Goal: Task Accomplishment & Management: Use online tool/utility

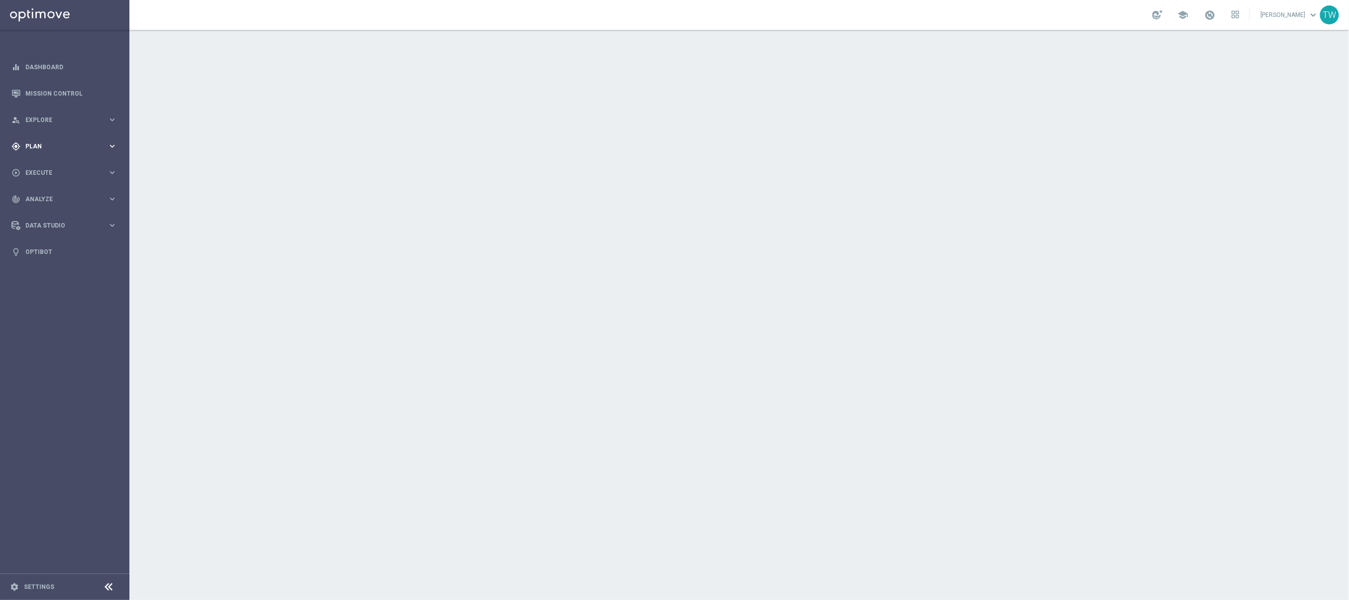
click at [89, 142] on div "gps_fixed Plan" at bounding box center [59, 146] width 96 height 9
click at [54, 166] on link "Target Groups" at bounding box center [65, 167] width 78 height 8
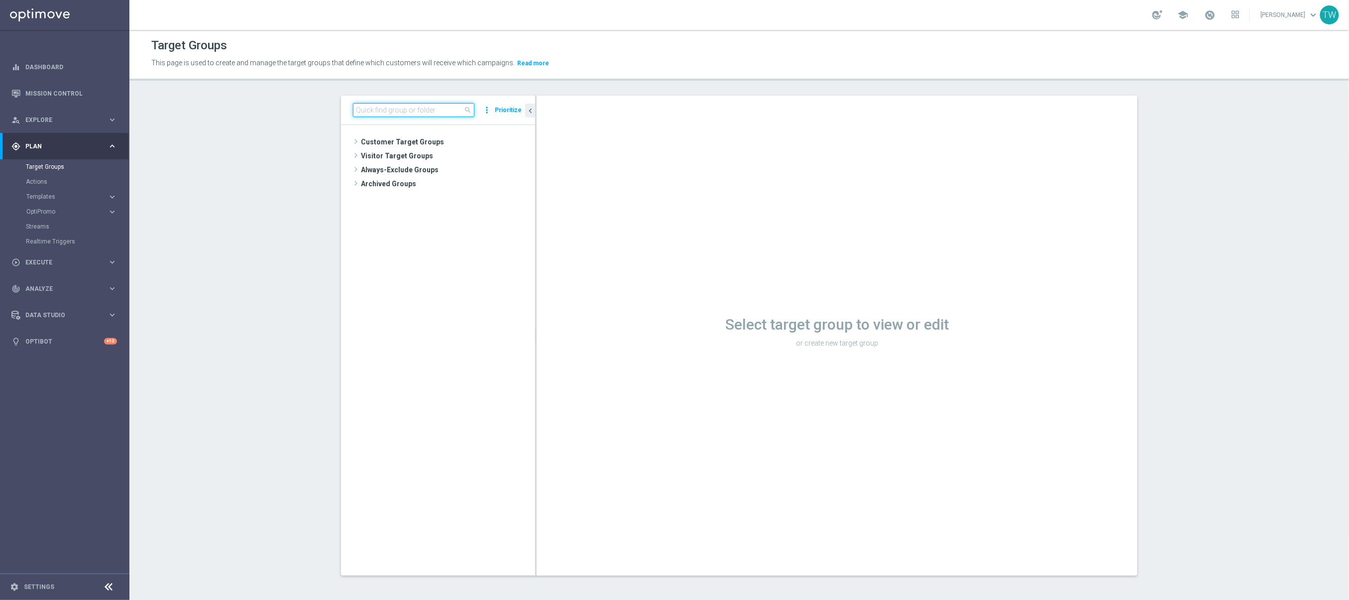
click at [430, 112] on input at bounding box center [413, 110] width 121 height 14
type input "2"
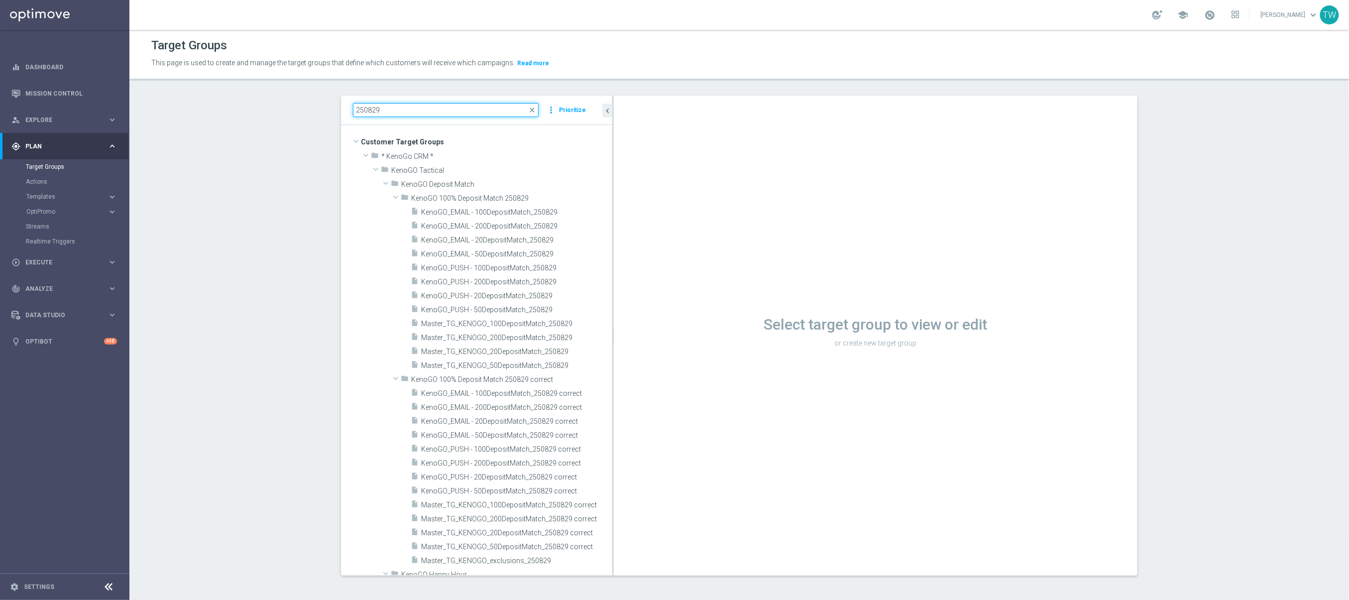
drag, startPoint x: 557, startPoint y: 314, endPoint x: 615, endPoint y: 309, distance: 58.9
click at [615, 309] on as-split "250829 close more_vert Prioritize Customer Target Groups library_add create_new…" at bounding box center [739, 336] width 797 height 480
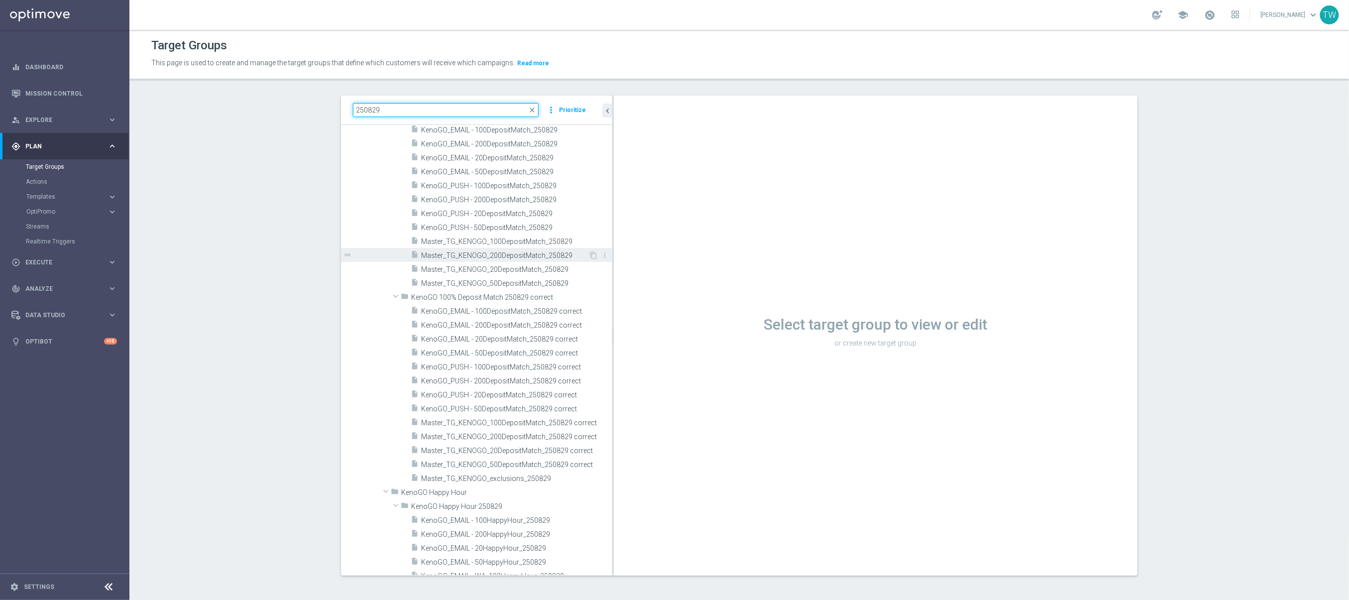
scroll to position [141, 0]
type input "250829"
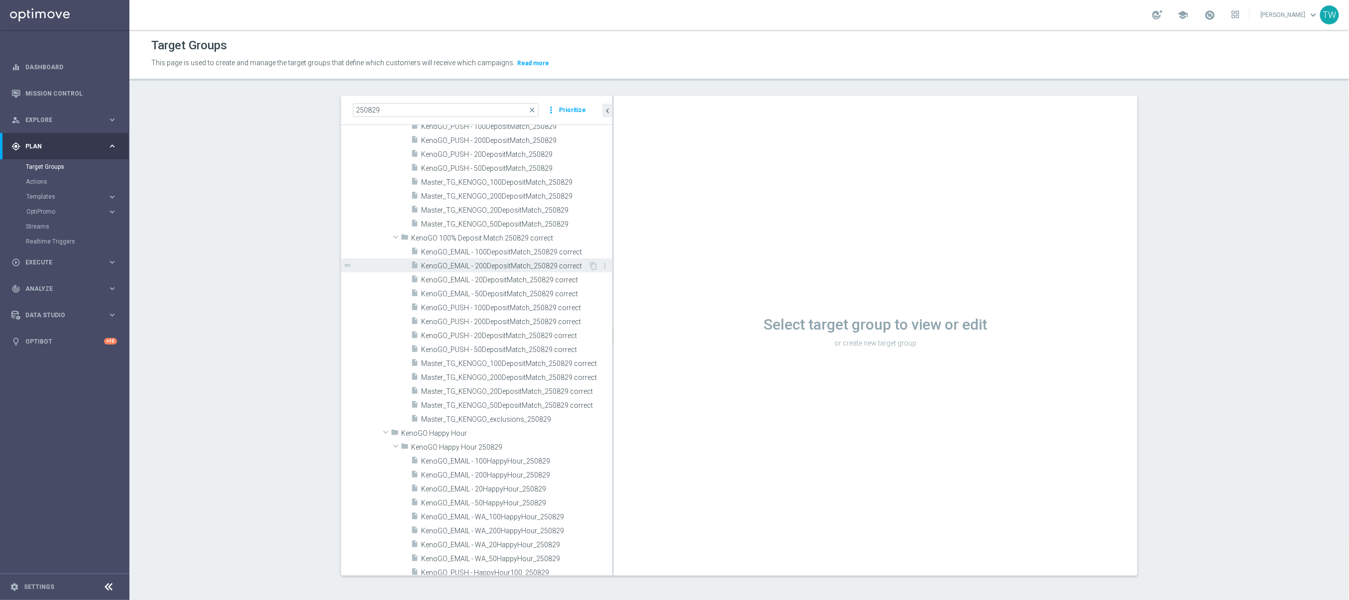
click at [524, 261] on div "insert_drive_file KenoGO_EMAIL - 200DepositMatch_250829 correct" at bounding box center [500, 265] width 178 height 14
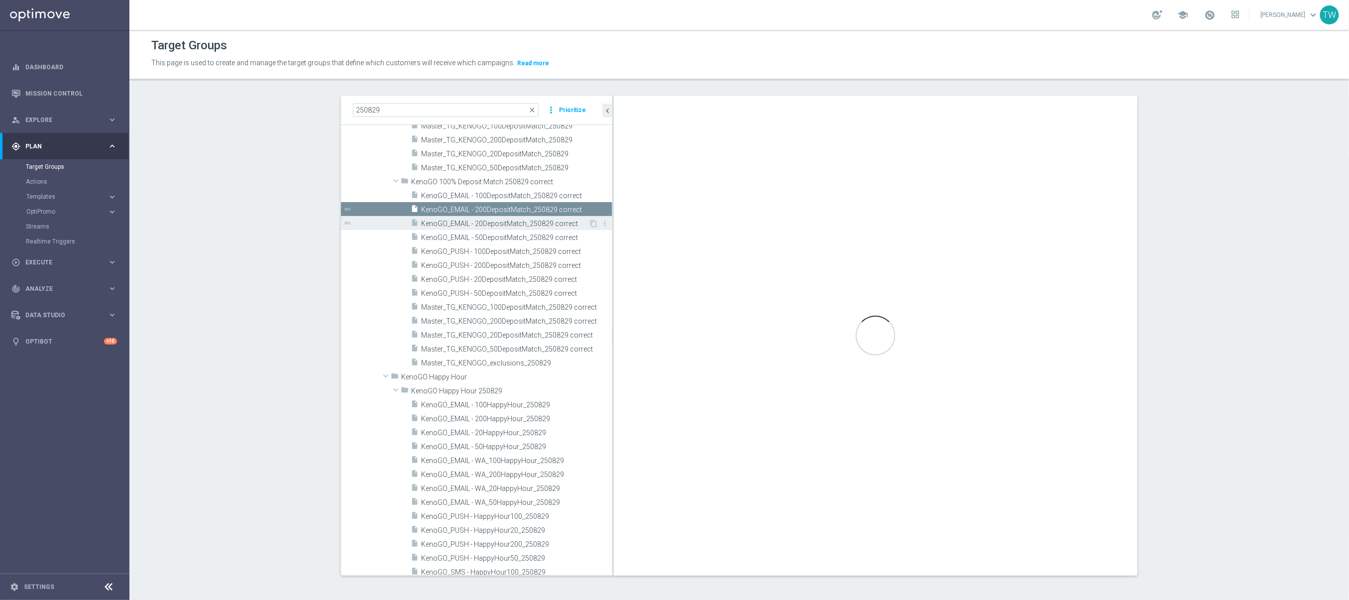
scroll to position [0, 0]
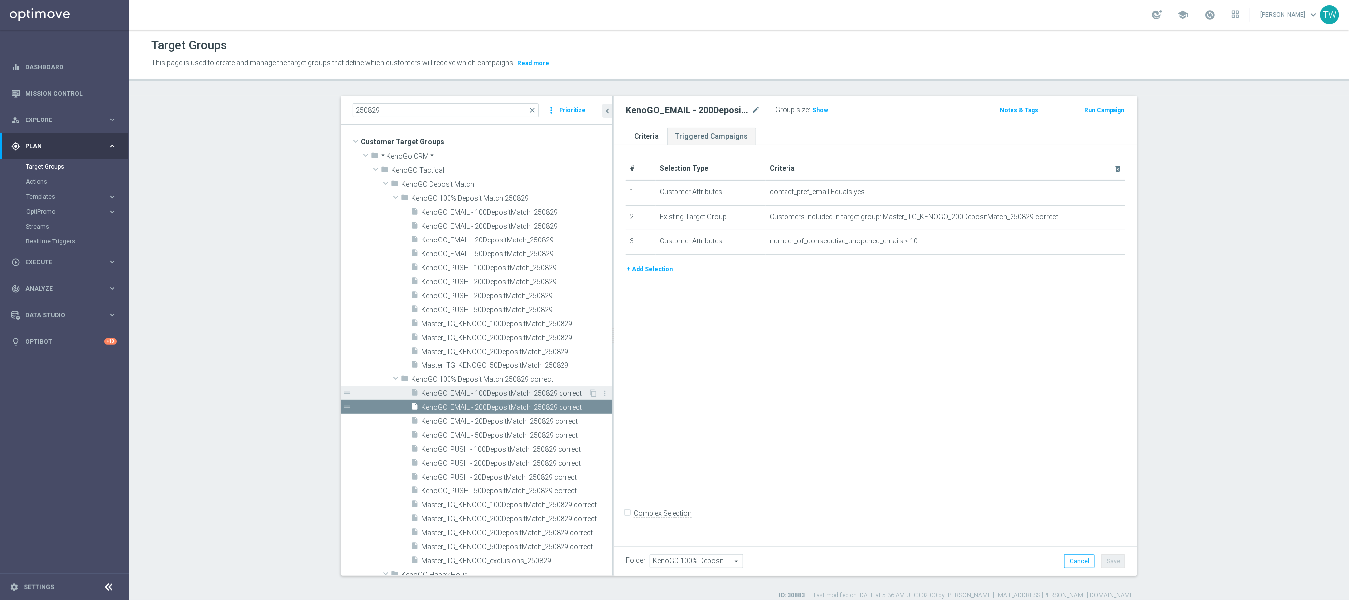
click at [539, 397] on span "KenoGO_EMAIL - 100DepositMatch_250829 correct" at bounding box center [504, 393] width 167 height 8
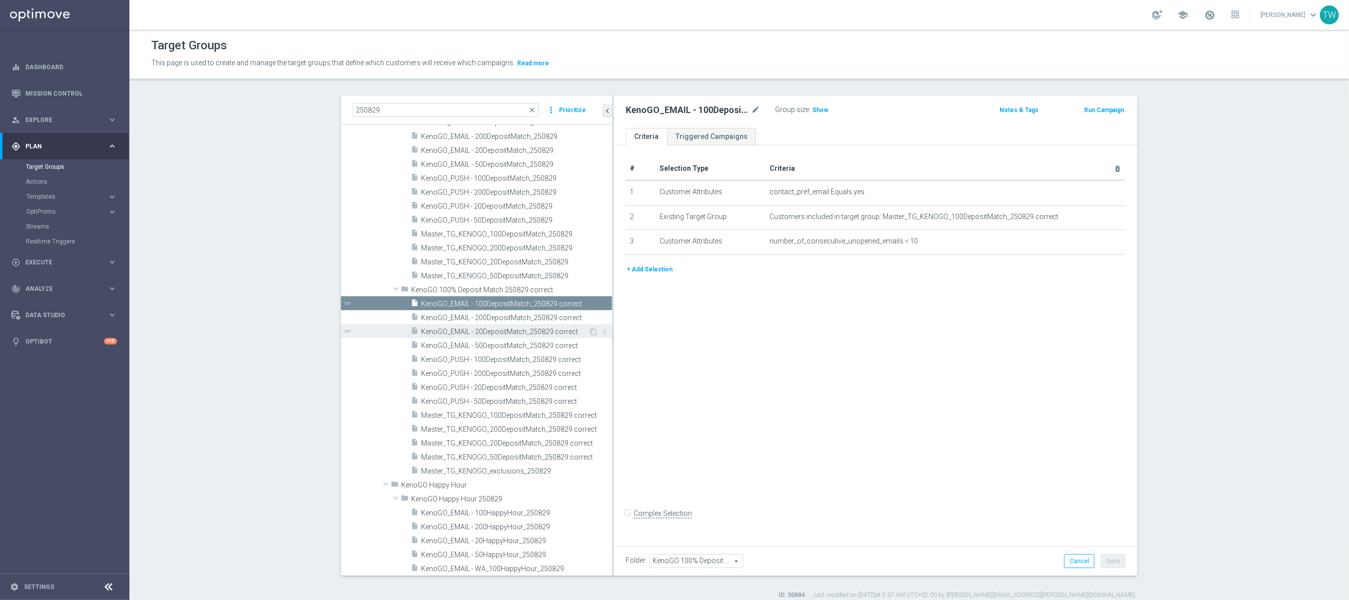
click at [532, 336] on span "KenoGO_EMAIL - 20DepositMatch_250829 correct" at bounding box center [504, 332] width 167 height 8
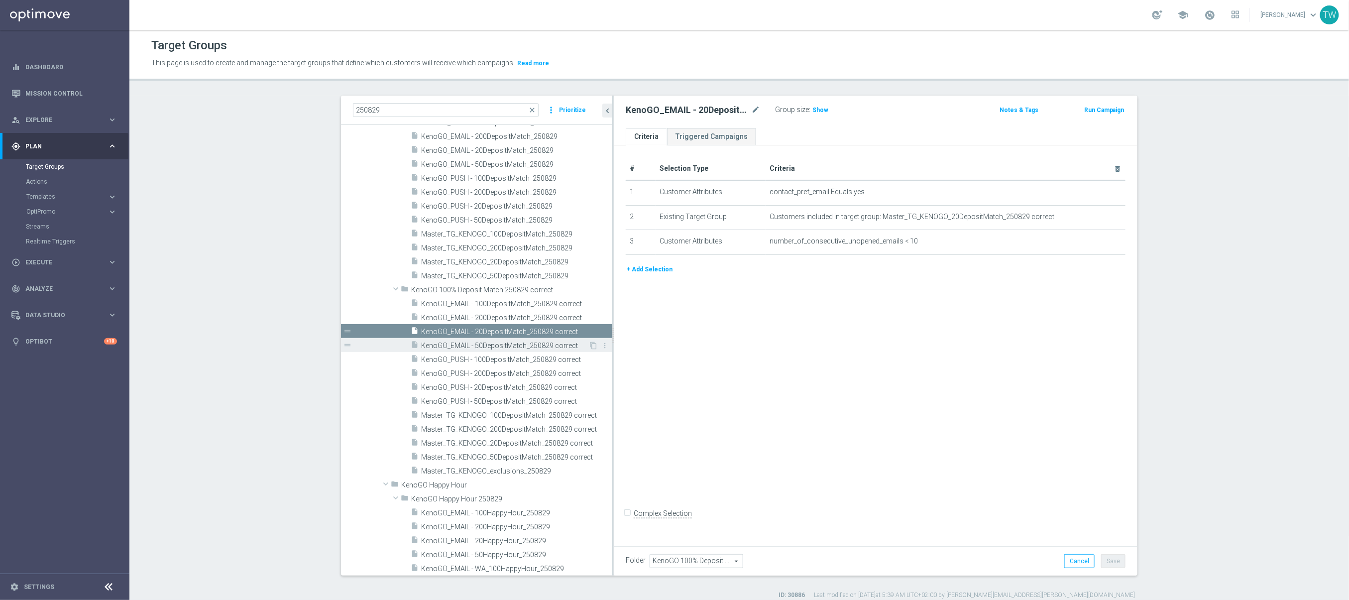
click at [524, 348] on span "KenoGO_EMAIL - 50DepositMatch_250829 correct" at bounding box center [504, 346] width 167 height 8
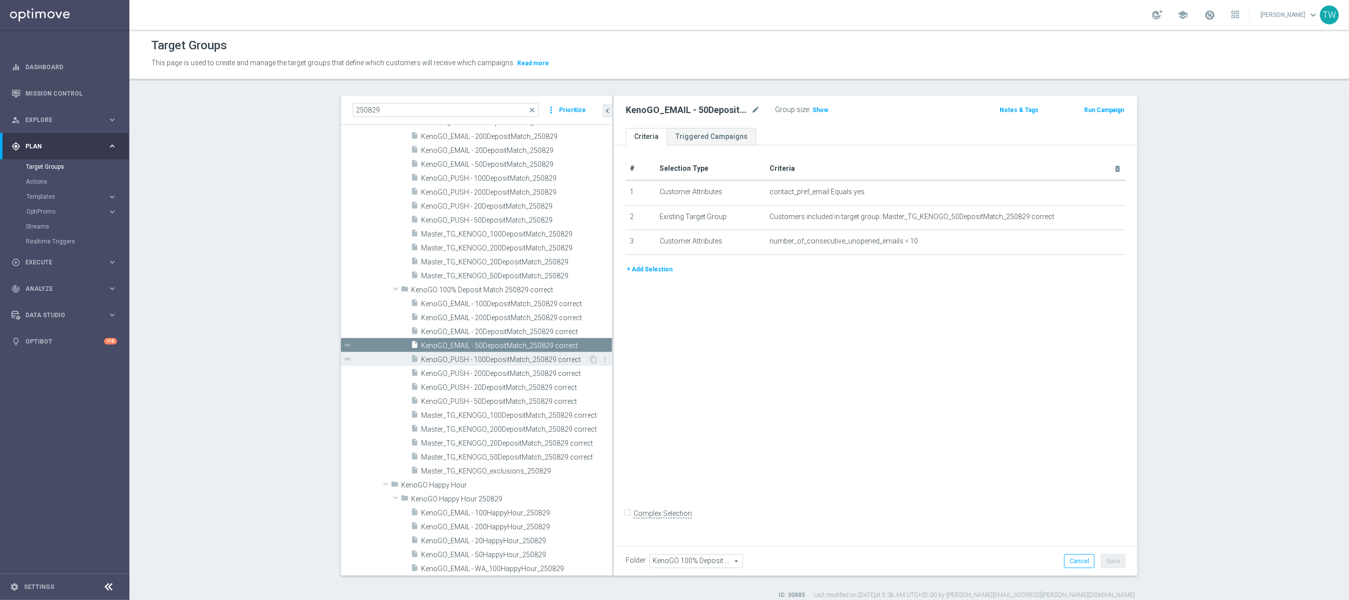
click at [521, 355] on span "KenoGO_PUSH - 100DepositMatch_250829 correct" at bounding box center [504, 359] width 167 height 8
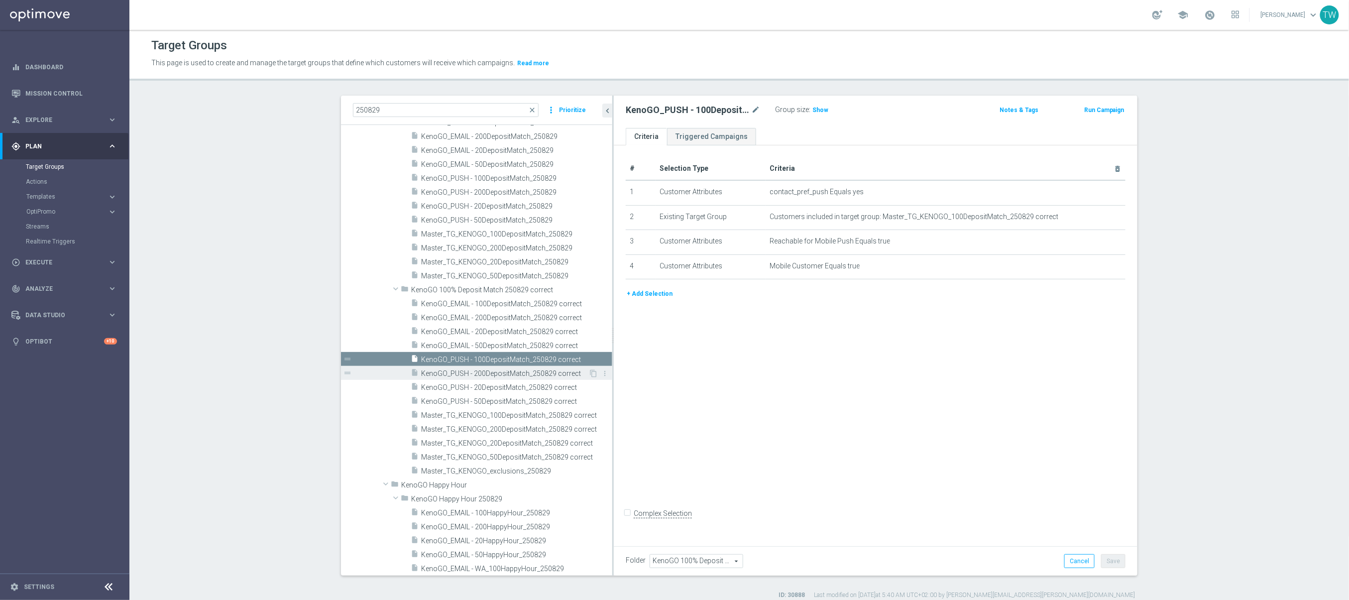
click at [514, 373] on span "KenoGO_PUSH - 200DepositMatch_250829 correct" at bounding box center [504, 373] width 167 height 8
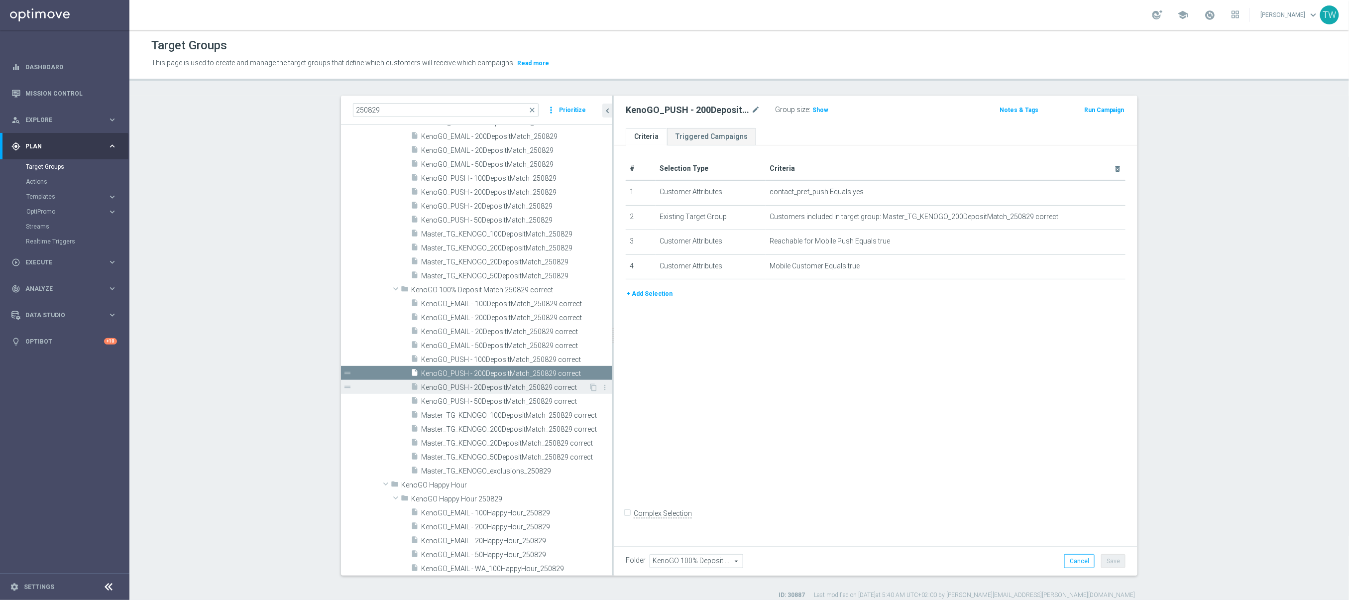
click at [505, 388] on span "KenoGO_PUSH - 20DepositMatch_250829 correct" at bounding box center [504, 387] width 167 height 8
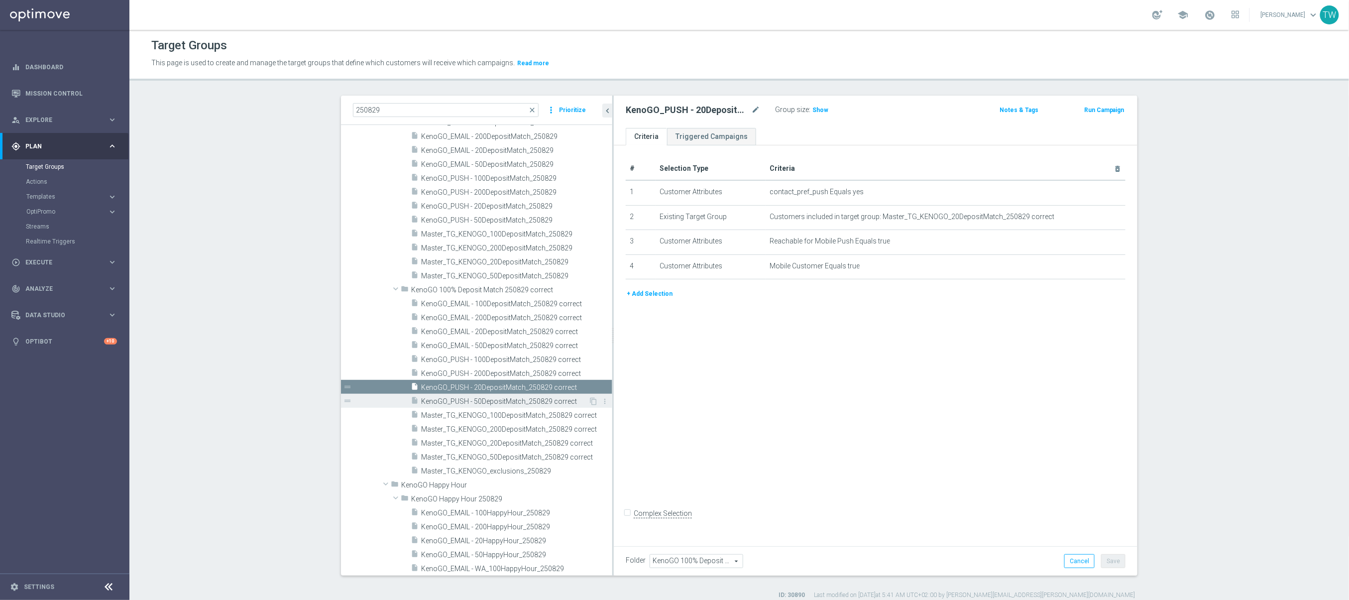
click at [504, 397] on span "KenoGO_PUSH - 50DepositMatch_250829 correct" at bounding box center [504, 401] width 167 height 8
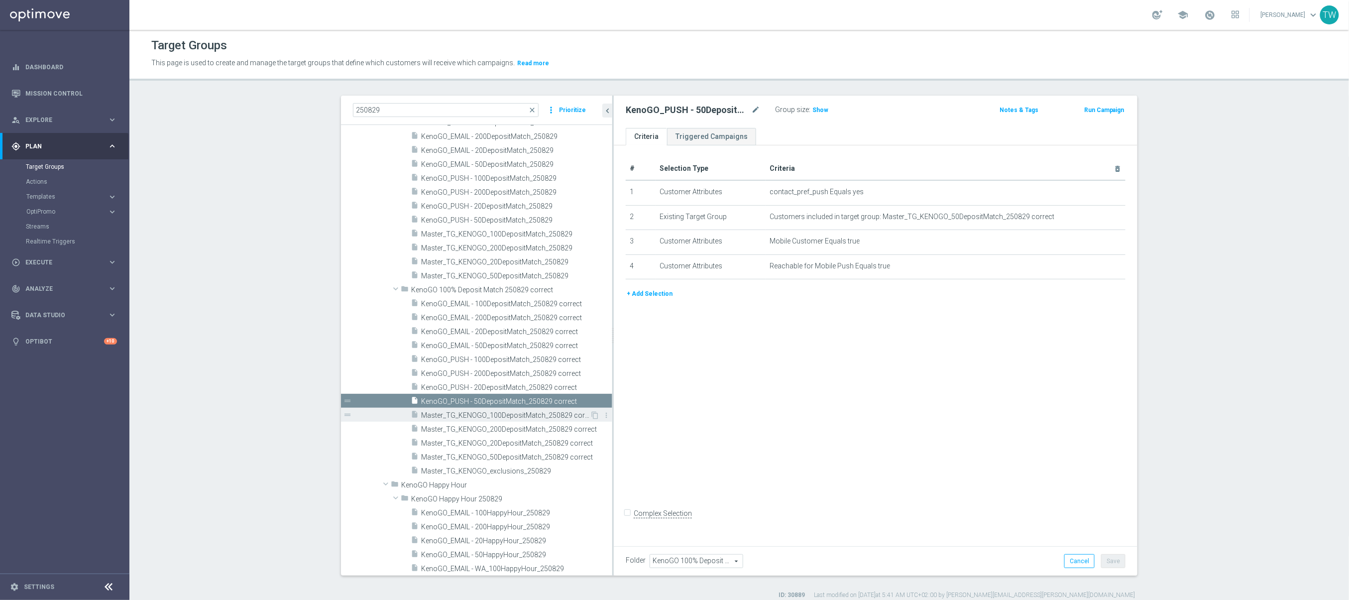
click at [506, 415] on span "Master_TG_KENOGO_100DepositMatch_250829 correct" at bounding box center [505, 415] width 169 height 8
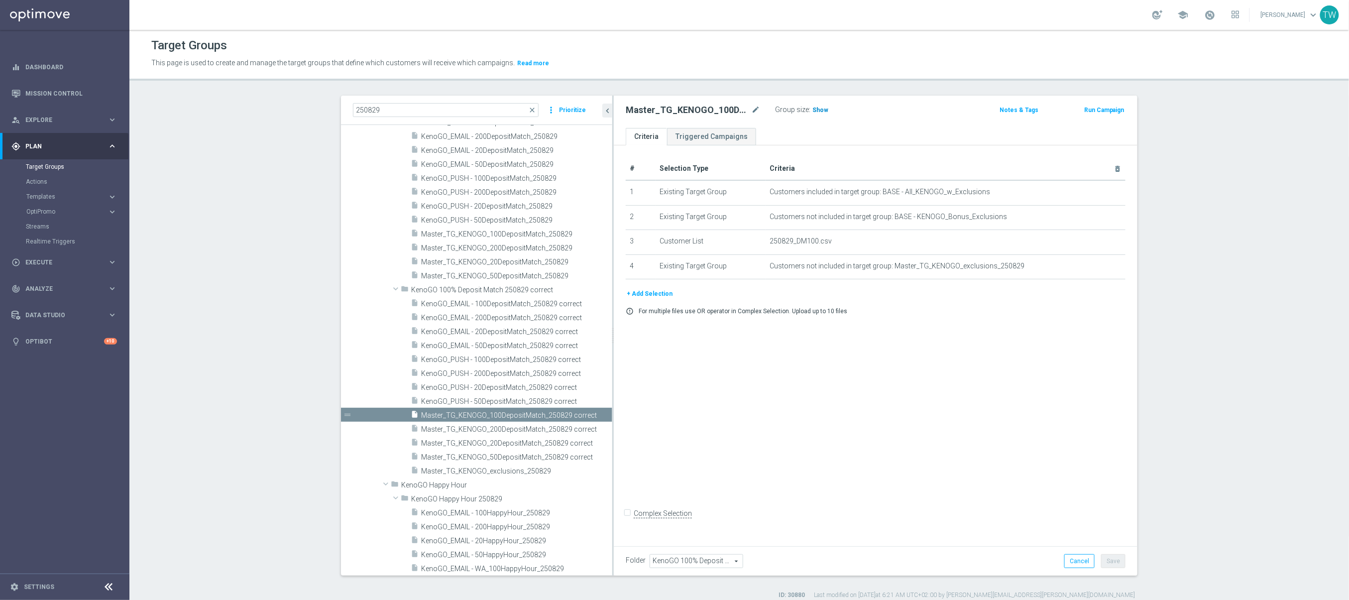
click at [818, 108] on span "Show" at bounding box center [821, 110] width 16 height 7
click at [1124, 22] on link at bounding box center [1210, 15] width 13 height 16
click at [1124, 13] on span at bounding box center [1210, 14] width 11 height 11
click at [481, 430] on span "Master_TG_KENOGO_200DepositMatch_250829 correct" at bounding box center [505, 429] width 169 height 8
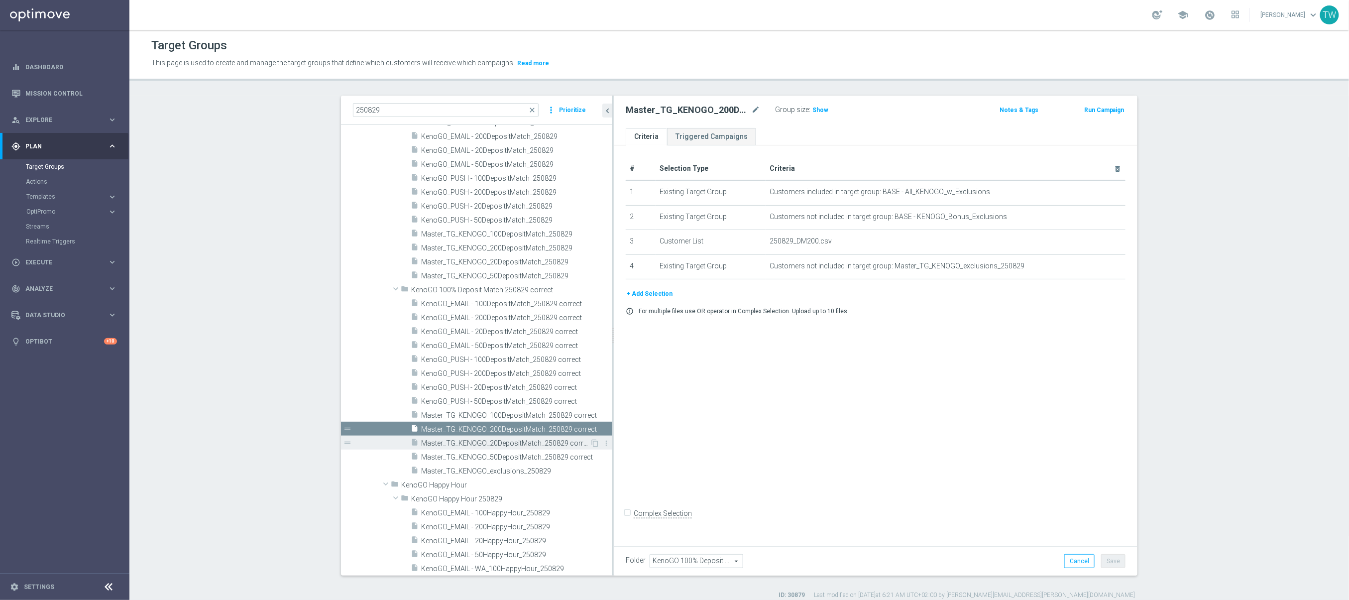
click at [509, 444] on span "Master_TG_KENOGO_20DepositMatch_250829 correct" at bounding box center [505, 443] width 169 height 8
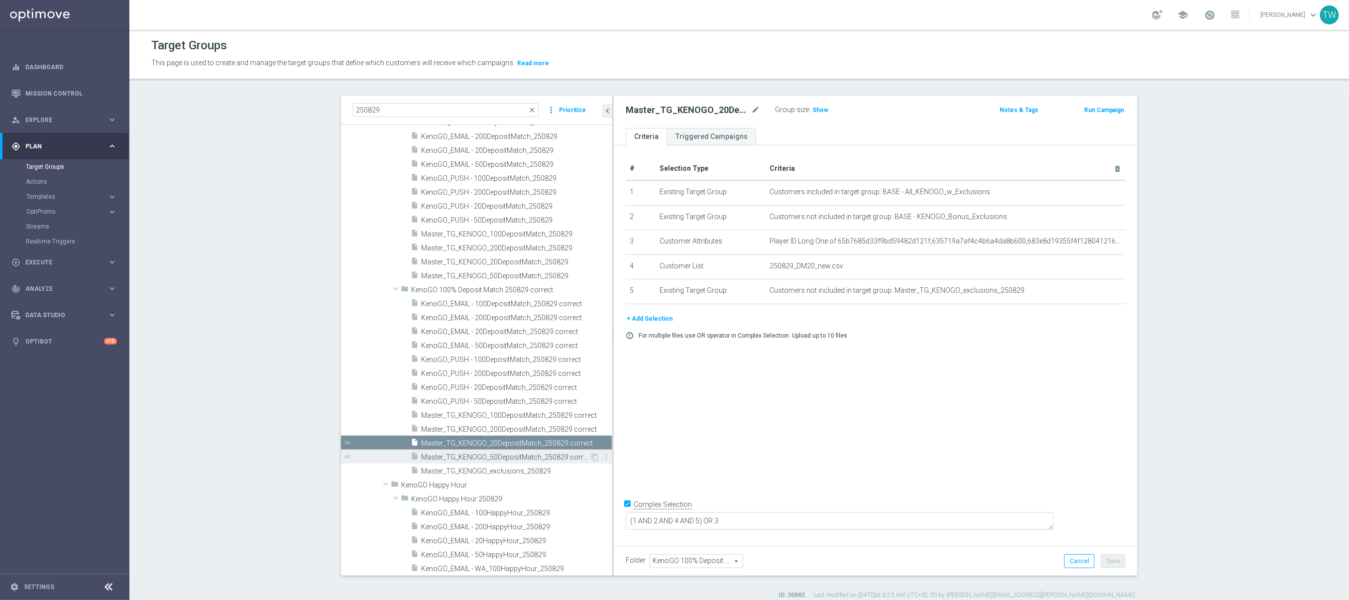
click at [515, 459] on span "Master_TG_KENOGO_50DepositMatch_250829 correct" at bounding box center [505, 457] width 169 height 8
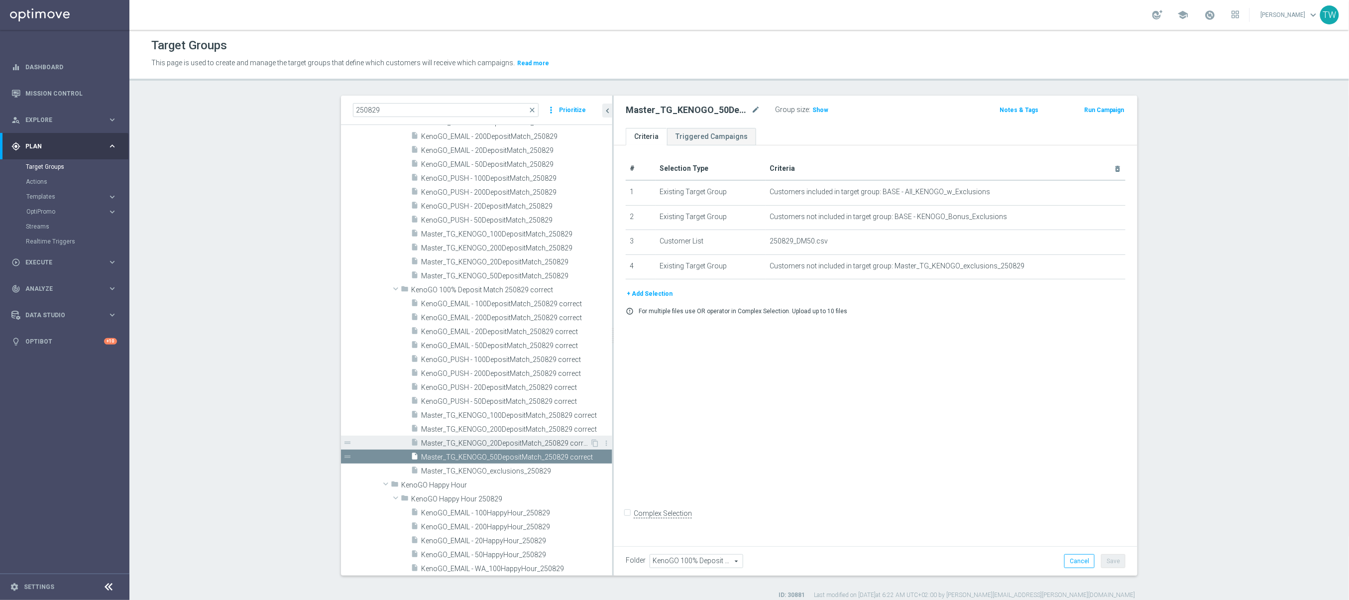
click at [508, 437] on div "insert_drive_file Master_TG_KENOGO_20DepositMatch_250829 correct" at bounding box center [500, 443] width 179 height 14
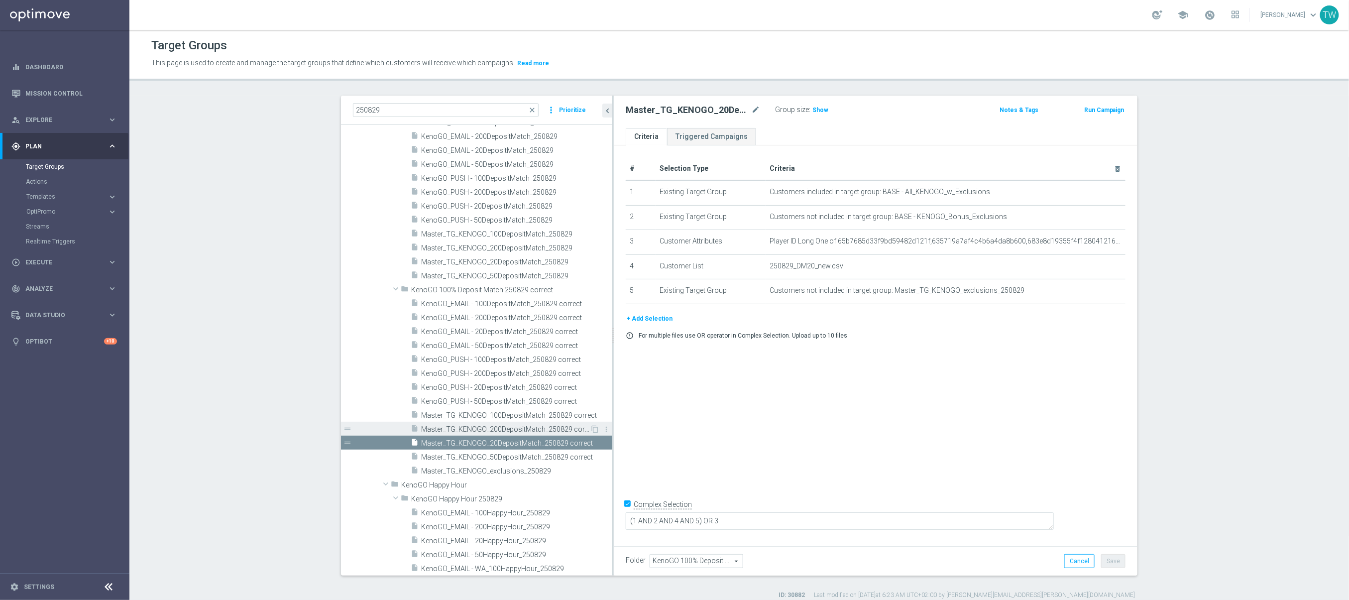
click at [502, 427] on span "Master_TG_KENOGO_200DepositMatch_250829 correct" at bounding box center [505, 429] width 169 height 8
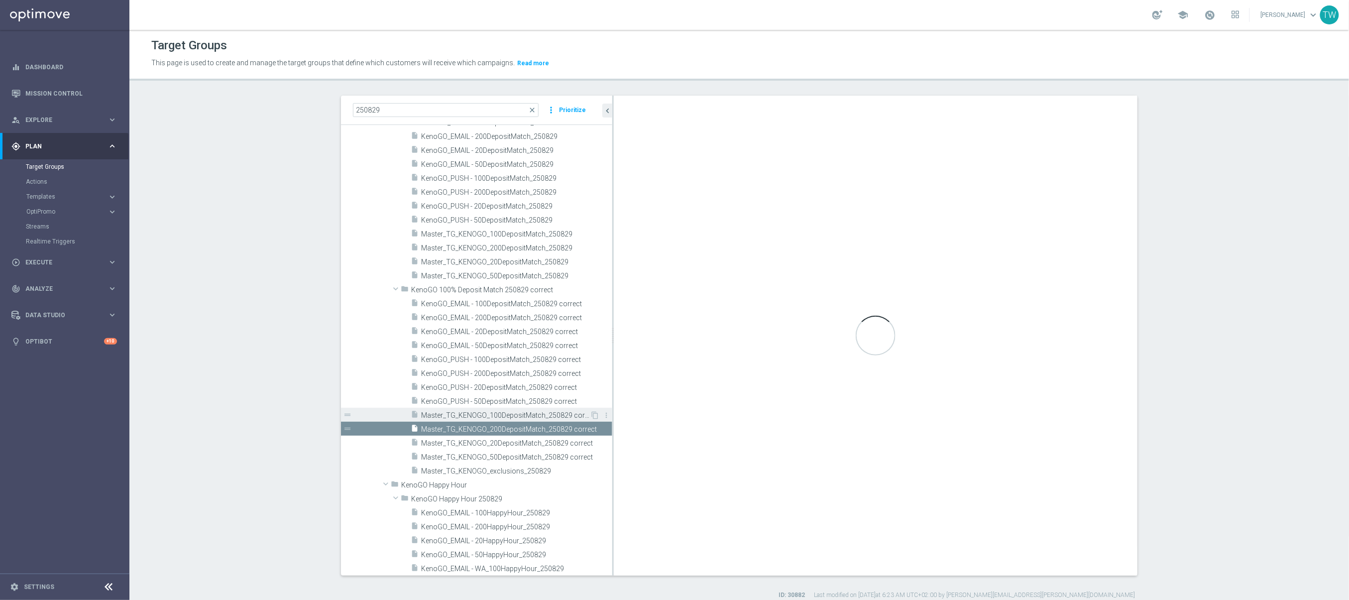
checkbox input "false"
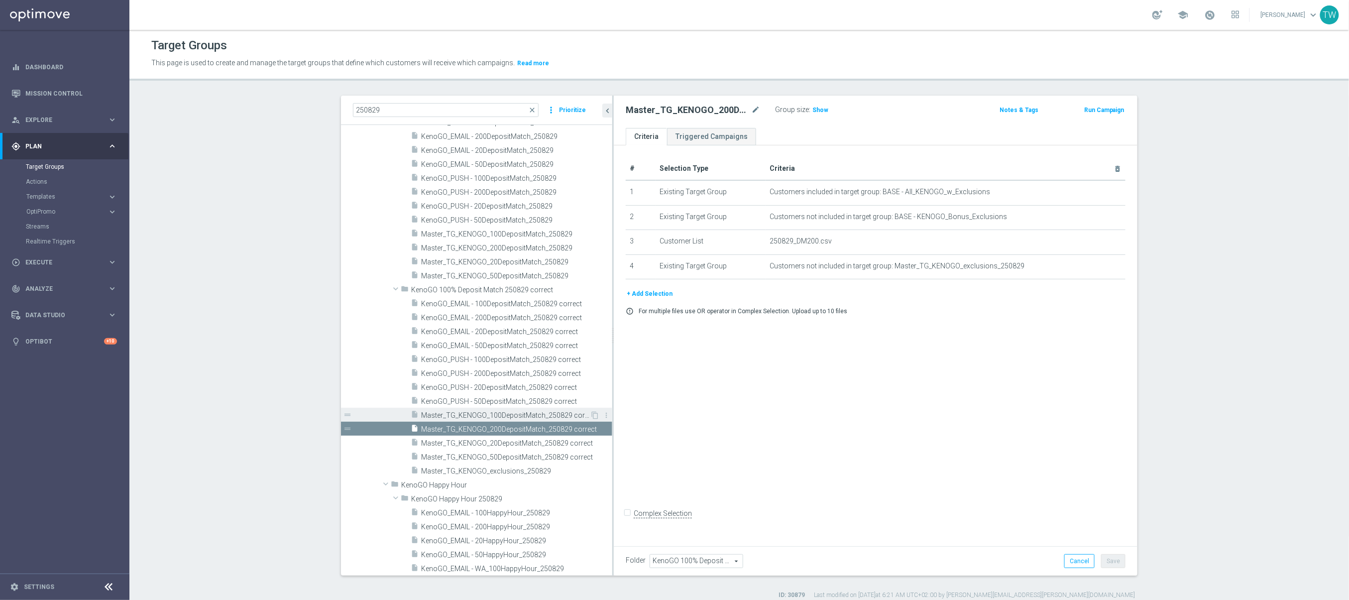
click at [516, 416] on span "Master_TG_KENOGO_100DepositMatch_250829 correct" at bounding box center [505, 415] width 169 height 8
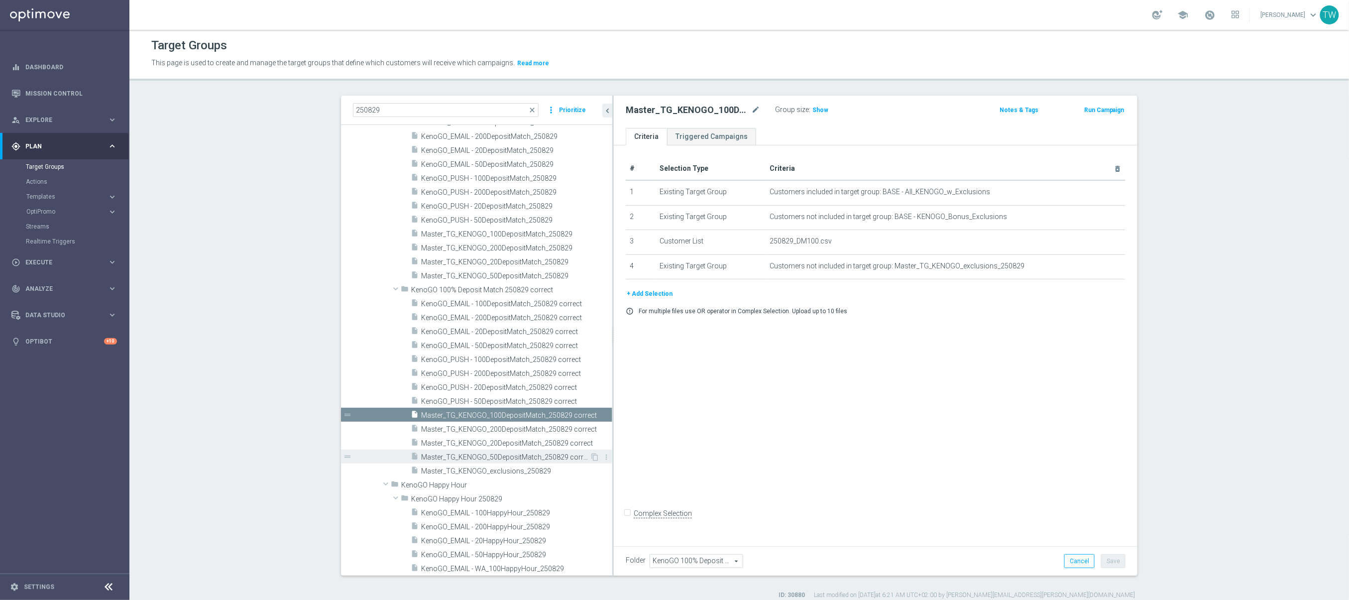
click at [523, 450] on div "insert_drive_file Master_TG_KENOGO_50DepositMatch_250829 correct" at bounding box center [500, 457] width 179 height 14
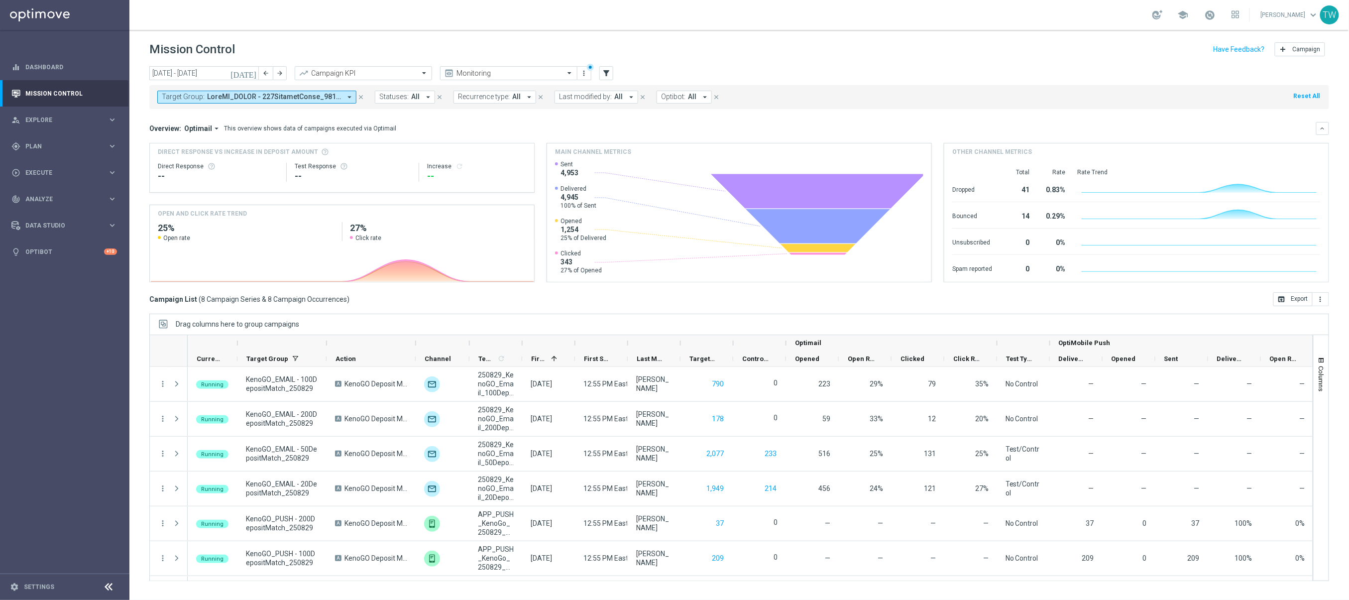
click at [322, 95] on span at bounding box center [274, 97] width 134 height 8
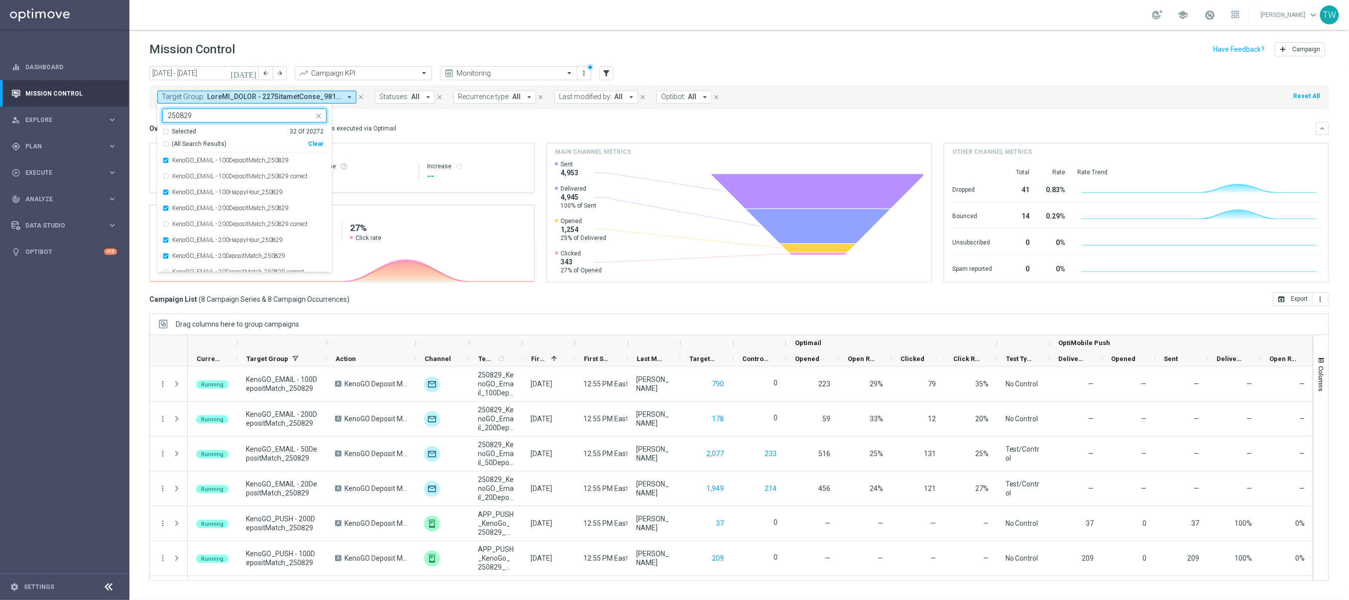
click at [210, 144] on span "(All Search Results)" at bounding box center [199, 144] width 55 height 8
type input "250829"
click at [447, 124] on div "Overview: Optimail arrow_drop_down This overview shows data of campaigns execut…" at bounding box center [732, 128] width 1167 height 9
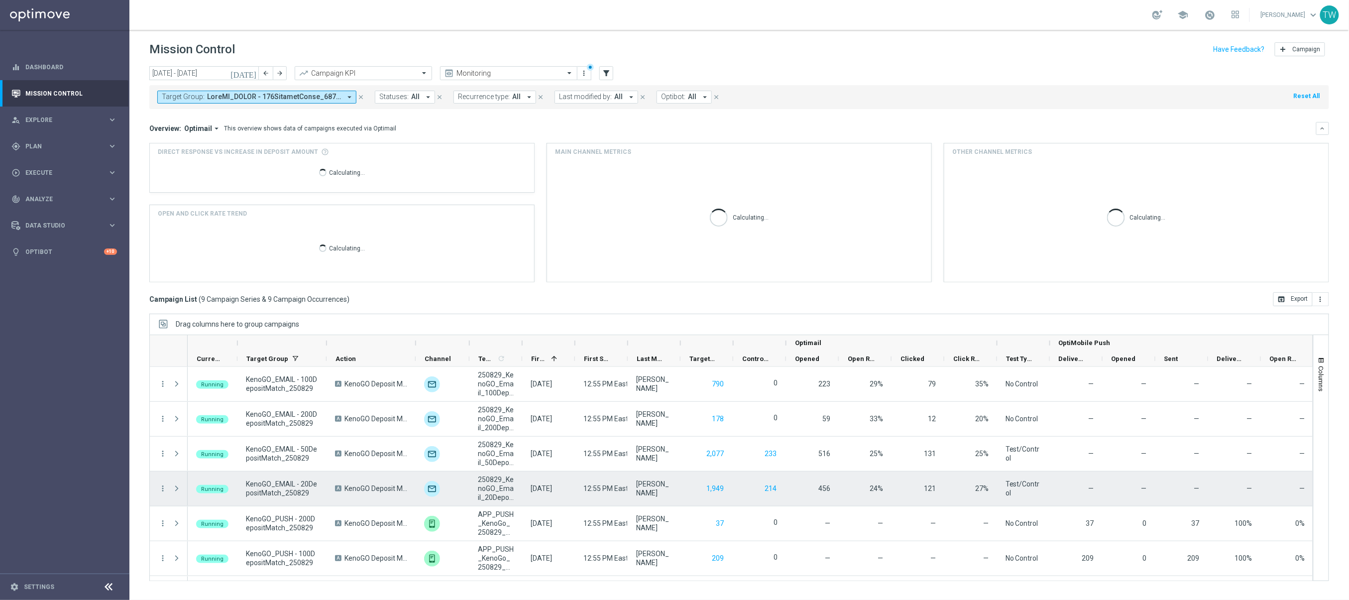
scroll to position [101, 0]
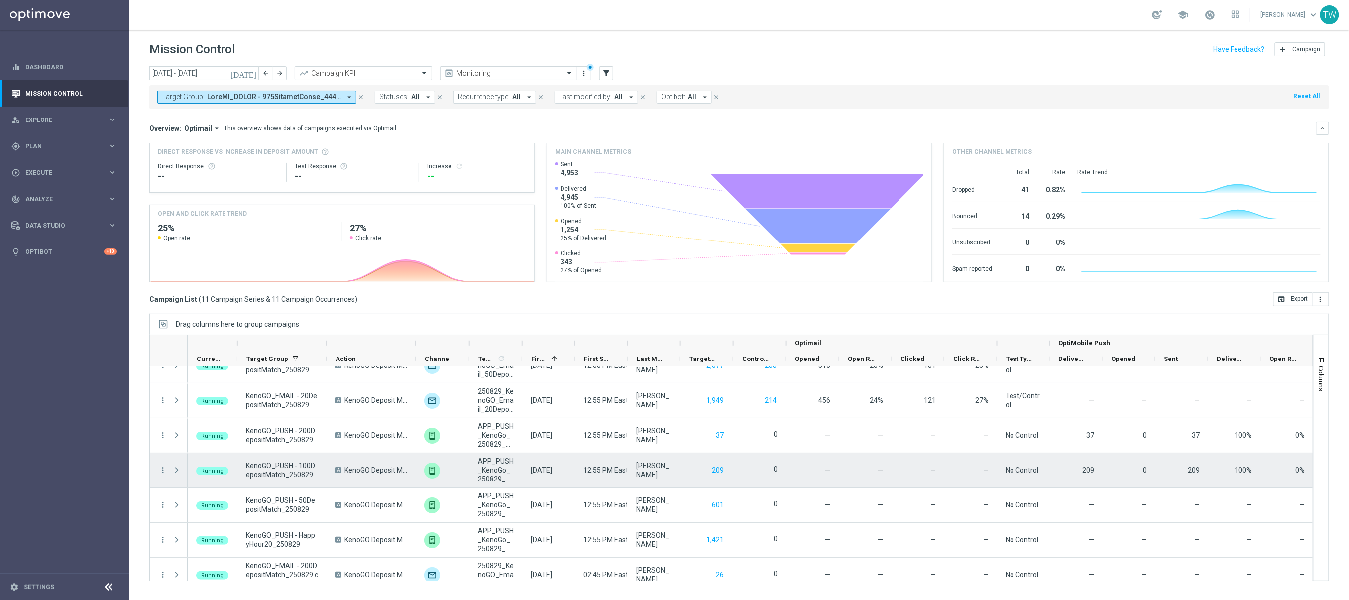
scroll to position [170, 0]
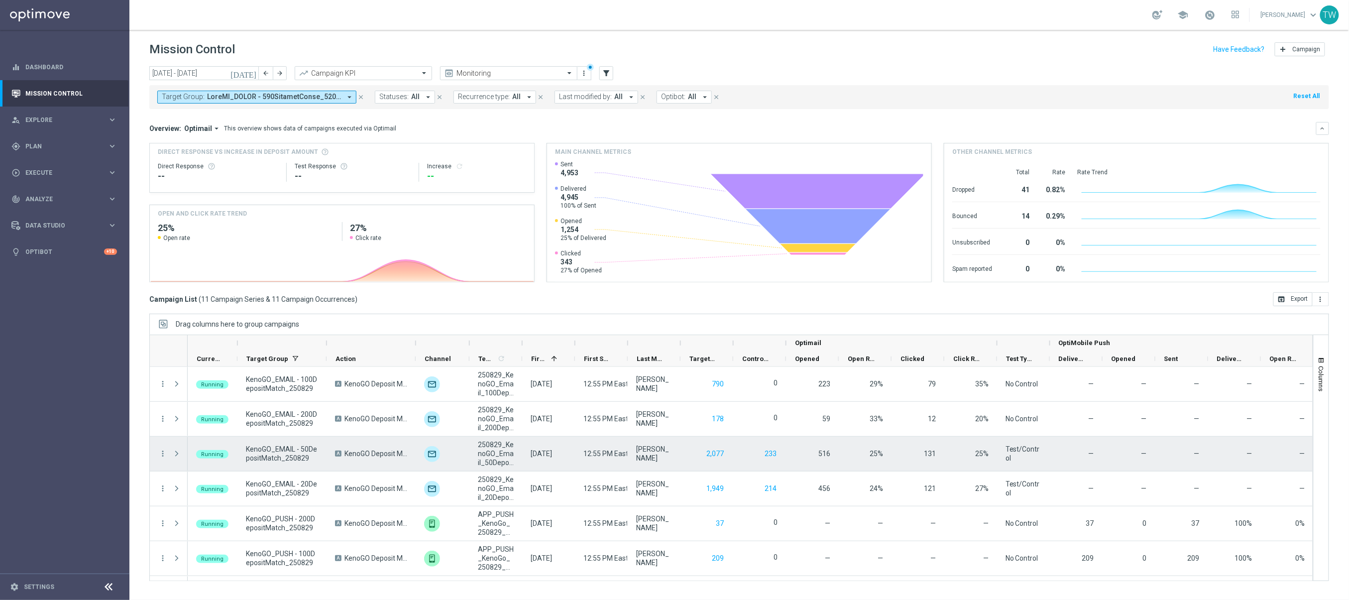
scroll to position [170, 0]
